Goal: Task Accomplishment & Management: Manage account settings

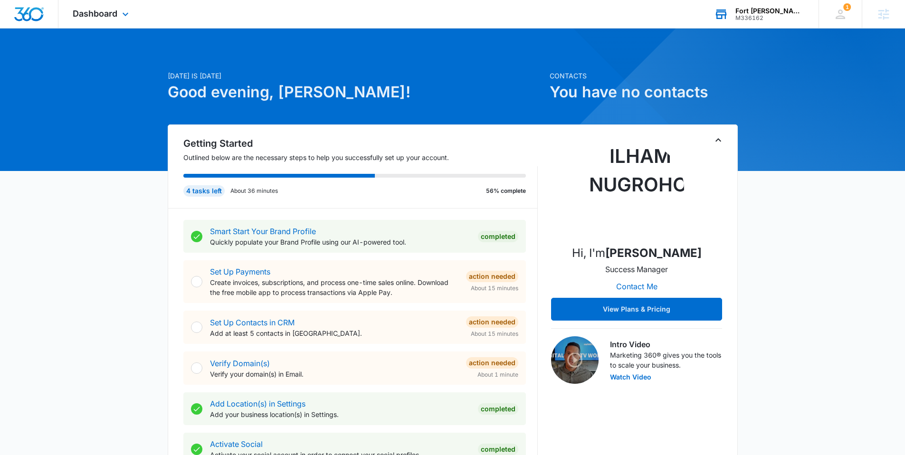
click at [786, 6] on div "Fort Smith Gutter Works, LLC M336162 Your Accounts View All" at bounding box center [758, 14] width 119 height 28
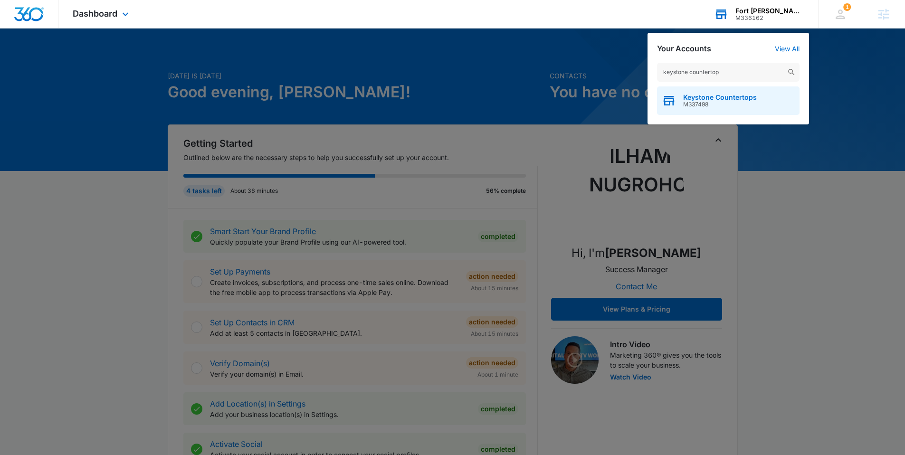
type input "keystone countertop"
click at [687, 99] on span "Keystone Countertops" at bounding box center [720, 98] width 74 height 8
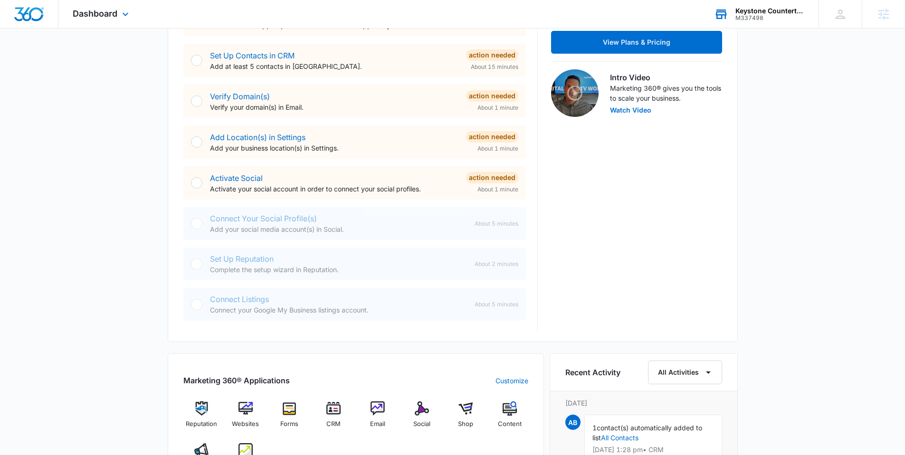
scroll to position [327, 0]
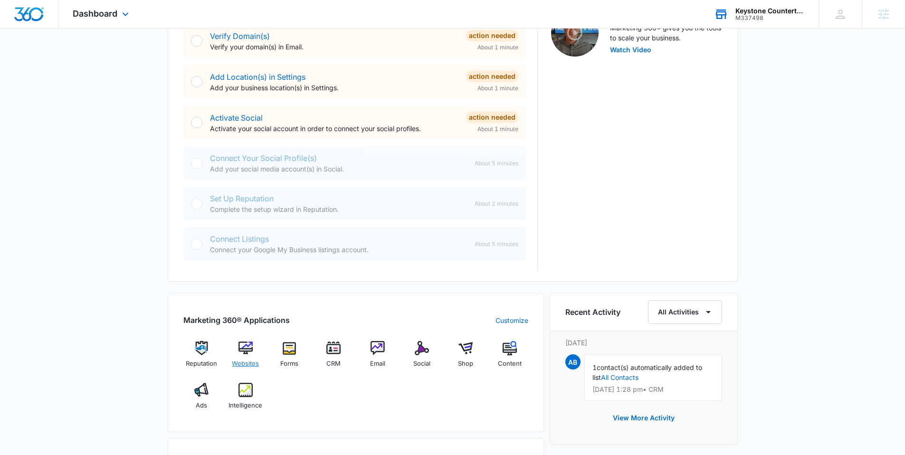
click at [246, 345] on img at bounding box center [245, 348] width 14 height 14
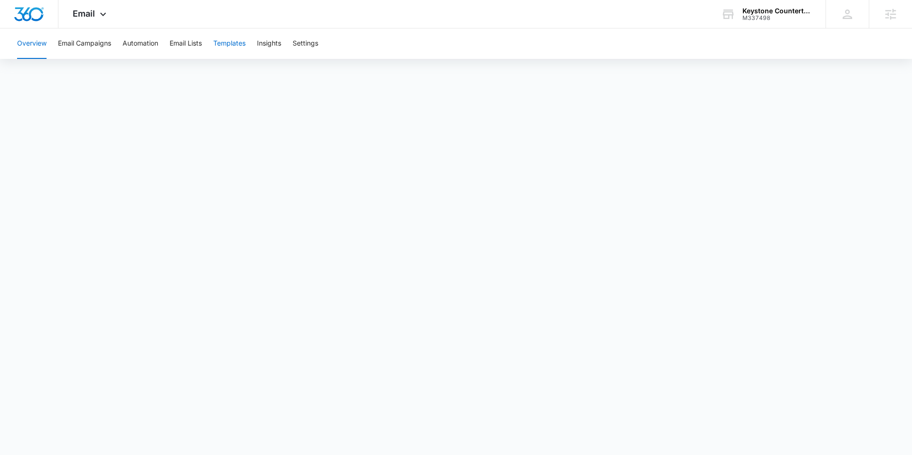
click at [231, 42] on button "Templates" at bounding box center [229, 43] width 32 height 30
click at [308, 46] on button "Settings" at bounding box center [305, 43] width 26 height 30
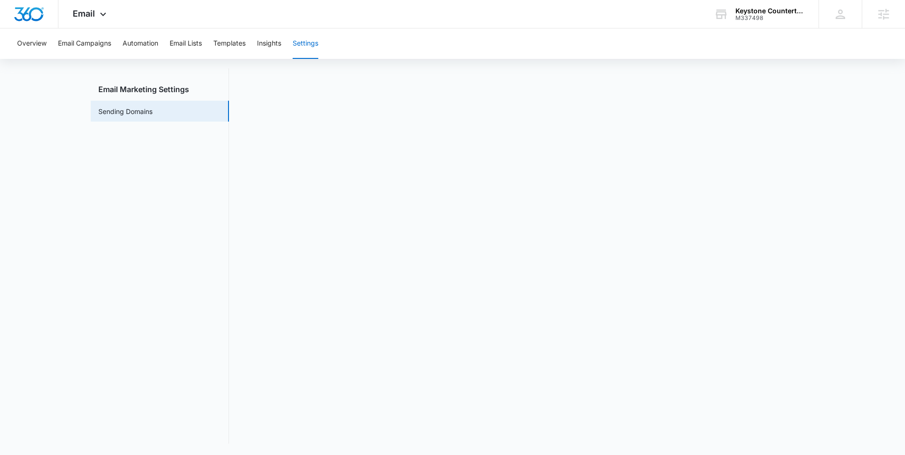
scroll to position [21, 0]
click at [236, 45] on button "Templates" at bounding box center [229, 43] width 32 height 30
click at [311, 49] on button "Settings" at bounding box center [305, 43] width 26 height 30
click at [24, 14] on img "Dashboard" at bounding box center [29, 14] width 30 height 14
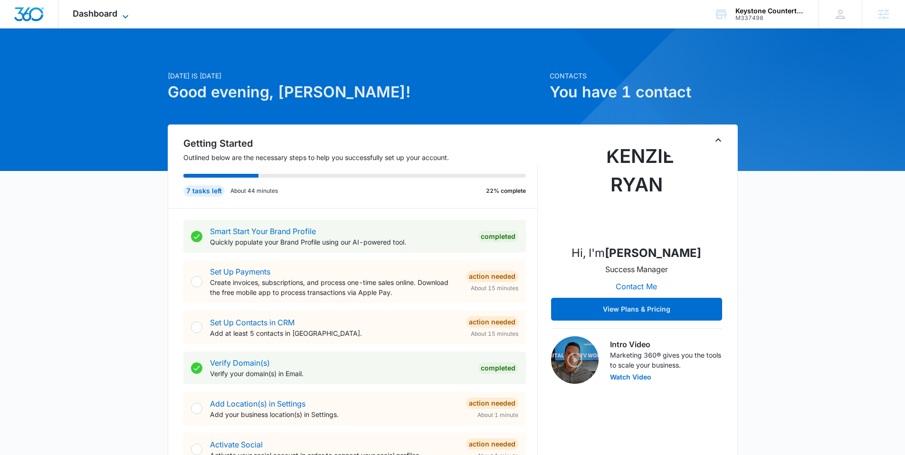
click at [129, 16] on icon at bounding box center [125, 16] width 11 height 11
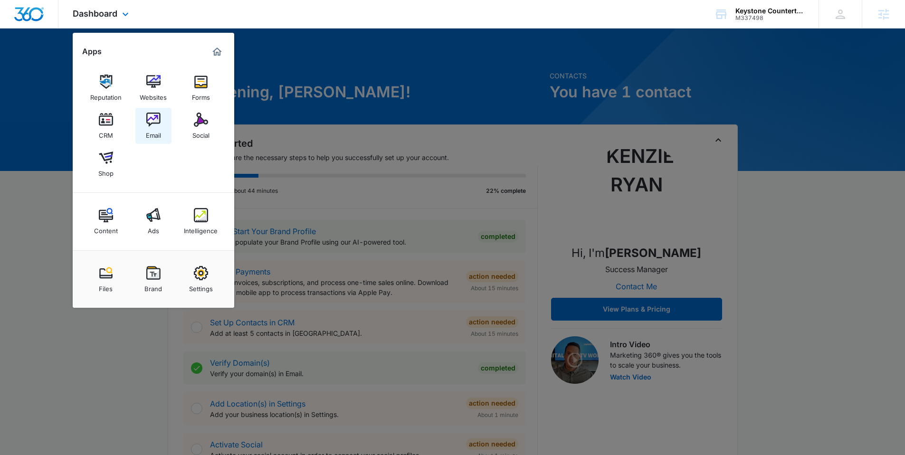
click at [150, 129] on div "Email" at bounding box center [153, 133] width 15 height 12
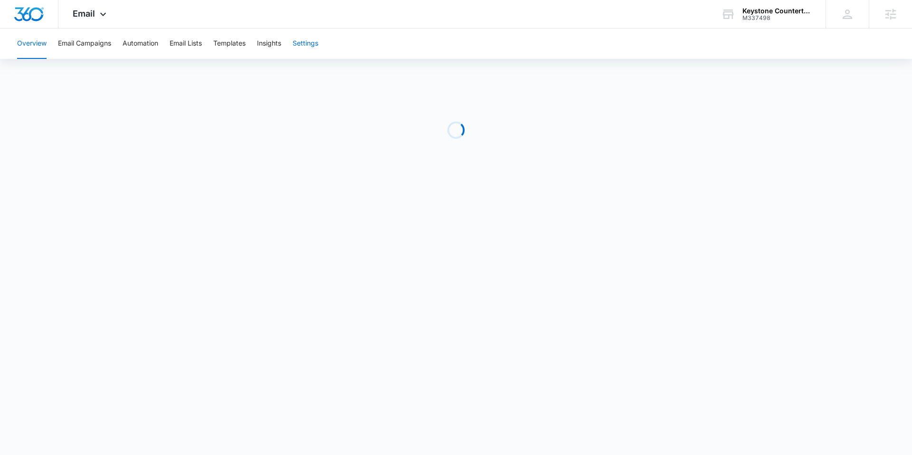
click at [302, 46] on button "Settings" at bounding box center [305, 43] width 26 height 30
